Goal: Task Accomplishment & Management: Manage account settings

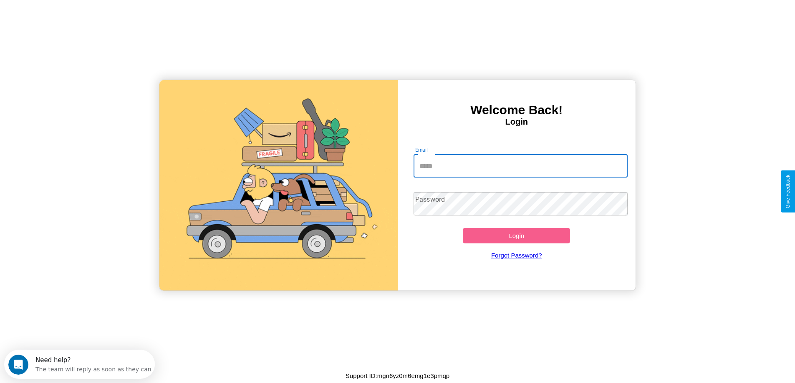
click at [520, 166] on input "Email" at bounding box center [520, 165] width 214 height 23
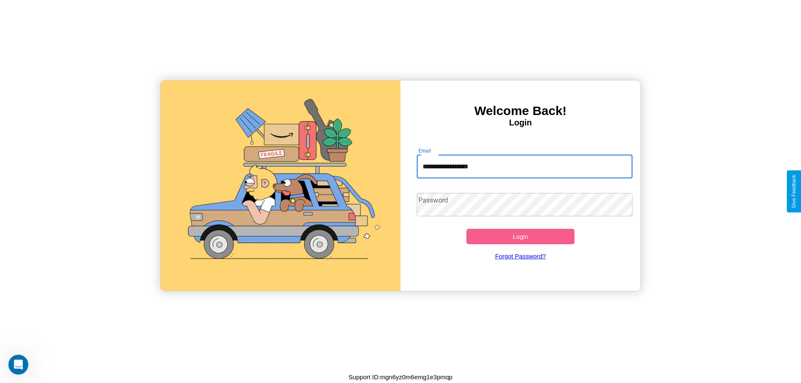
type input "**********"
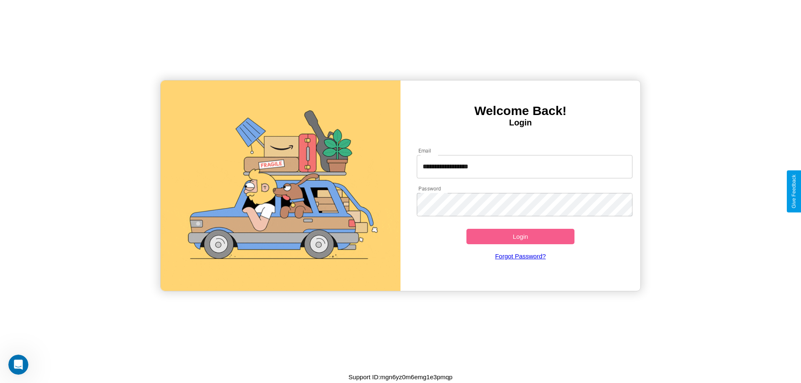
click at [520, 237] on button "Login" at bounding box center [520, 236] width 108 height 15
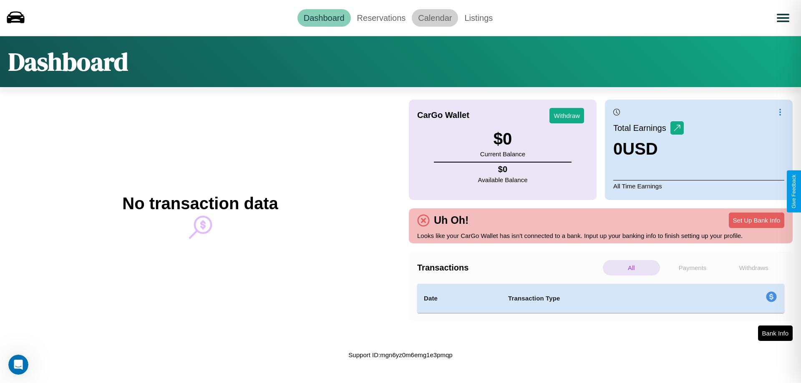
click at [435, 18] on link "Calendar" at bounding box center [435, 18] width 46 height 18
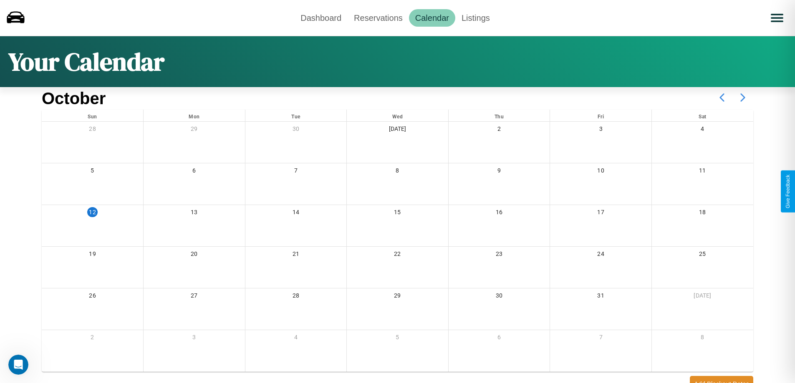
click at [743, 98] on icon at bounding box center [742, 97] width 21 height 21
click at [378, 18] on link "Reservations" at bounding box center [378, 18] width 61 height 18
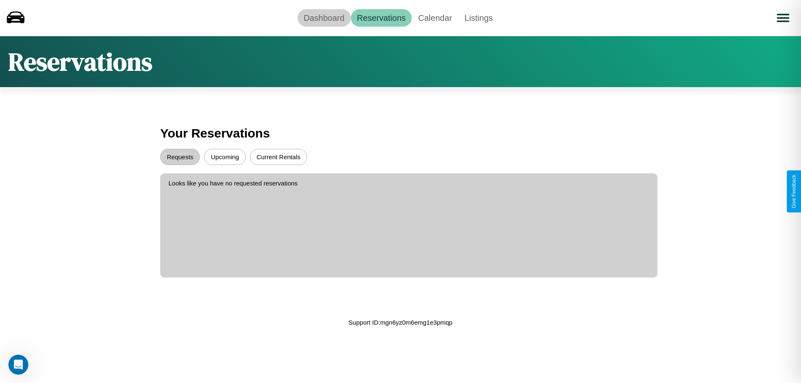
click at [324, 18] on link "Dashboard" at bounding box center [323, 18] width 53 height 18
